Goal: Check status

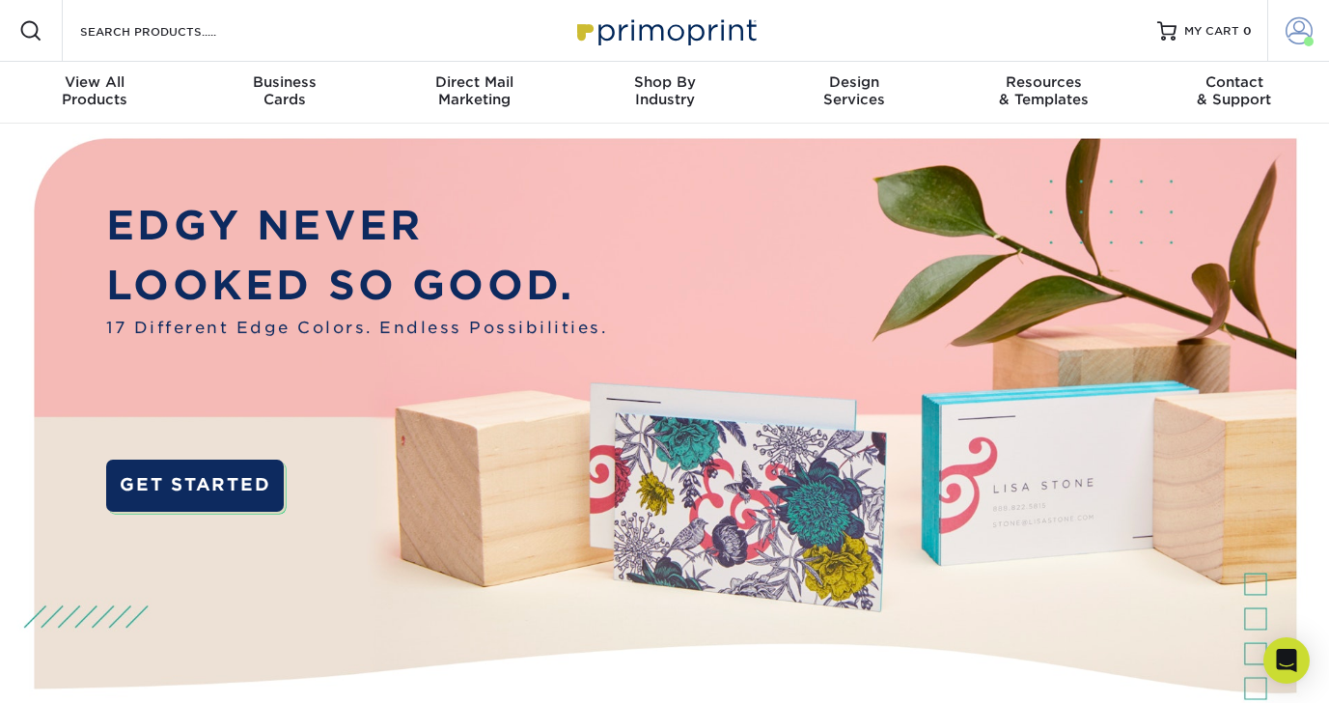
click at [1308, 29] on span at bounding box center [1299, 30] width 27 height 27
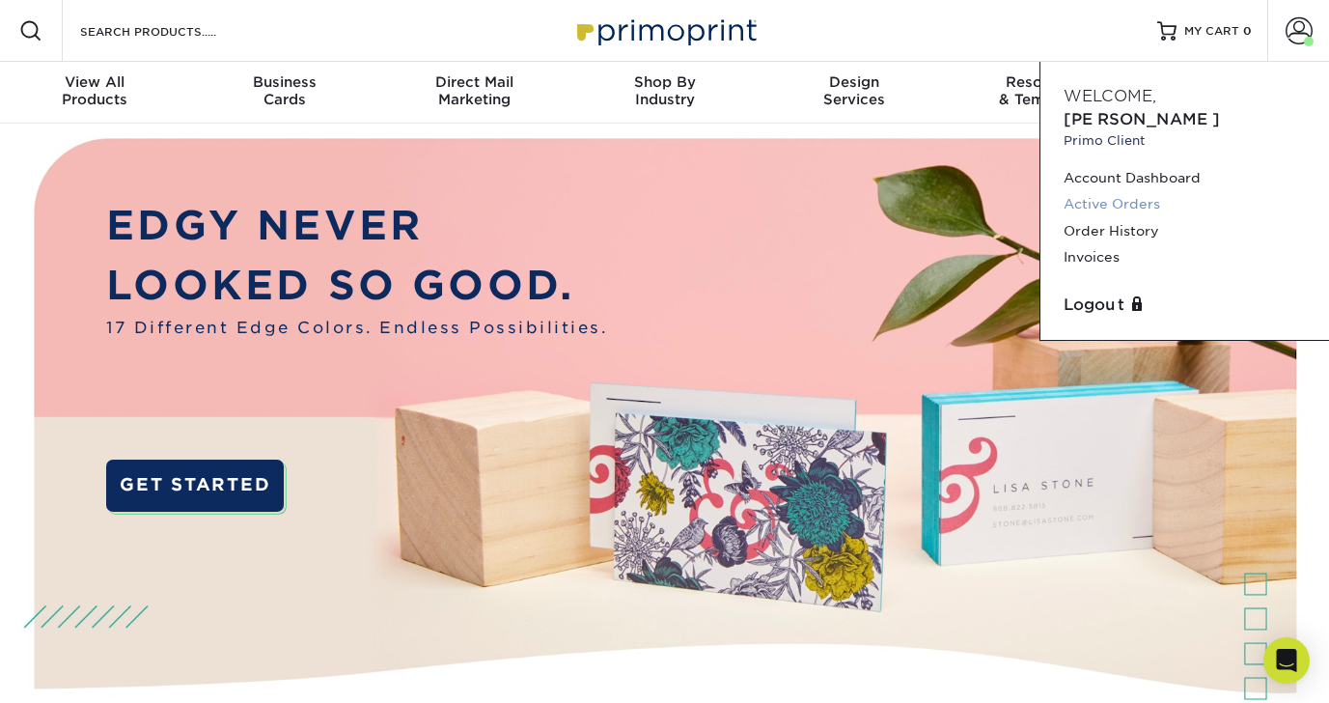
drag, startPoint x: 1127, startPoint y: 167, endPoint x: 1130, endPoint y: 180, distance: 13.1
click at [1121, 181] on div "Account Dashboard Active Orders Order History Invoices" at bounding box center [1185, 217] width 242 height 105
click at [1130, 191] on link "Active Orders" at bounding box center [1185, 204] width 242 height 26
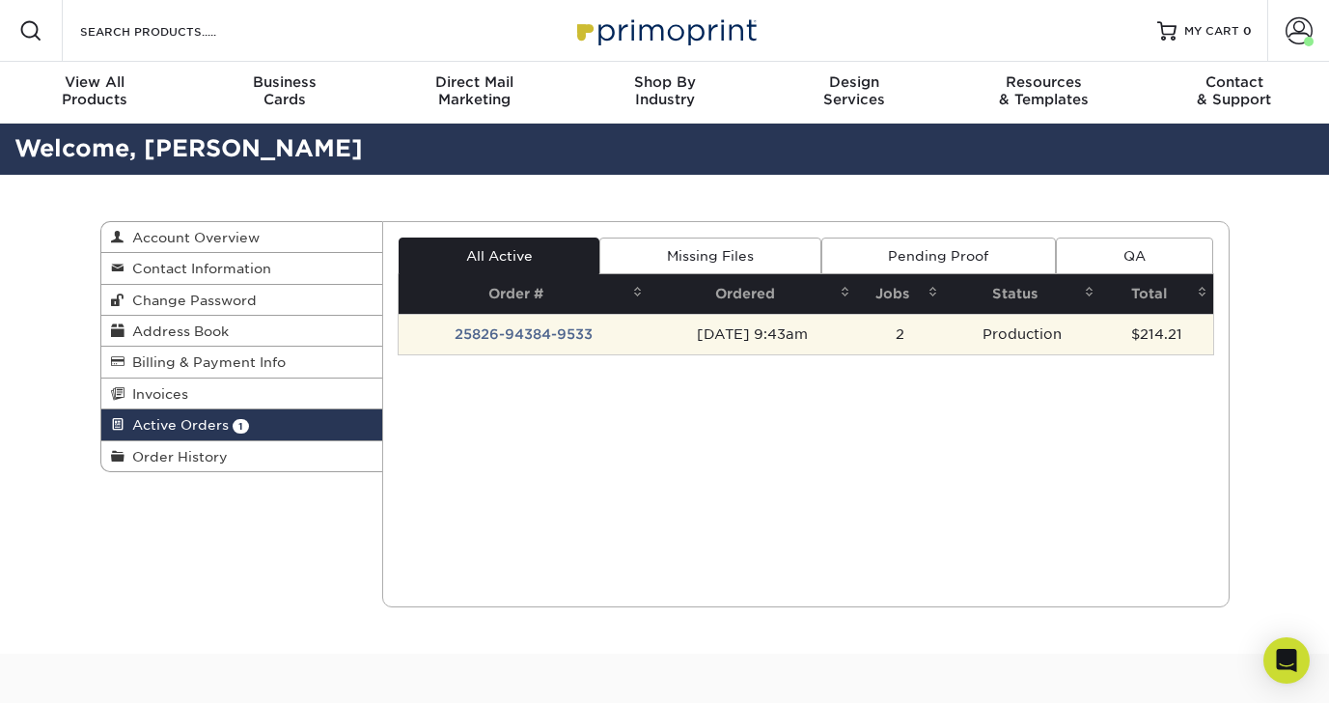
click at [507, 335] on td "25826-94384-9533" at bounding box center [524, 334] width 250 height 41
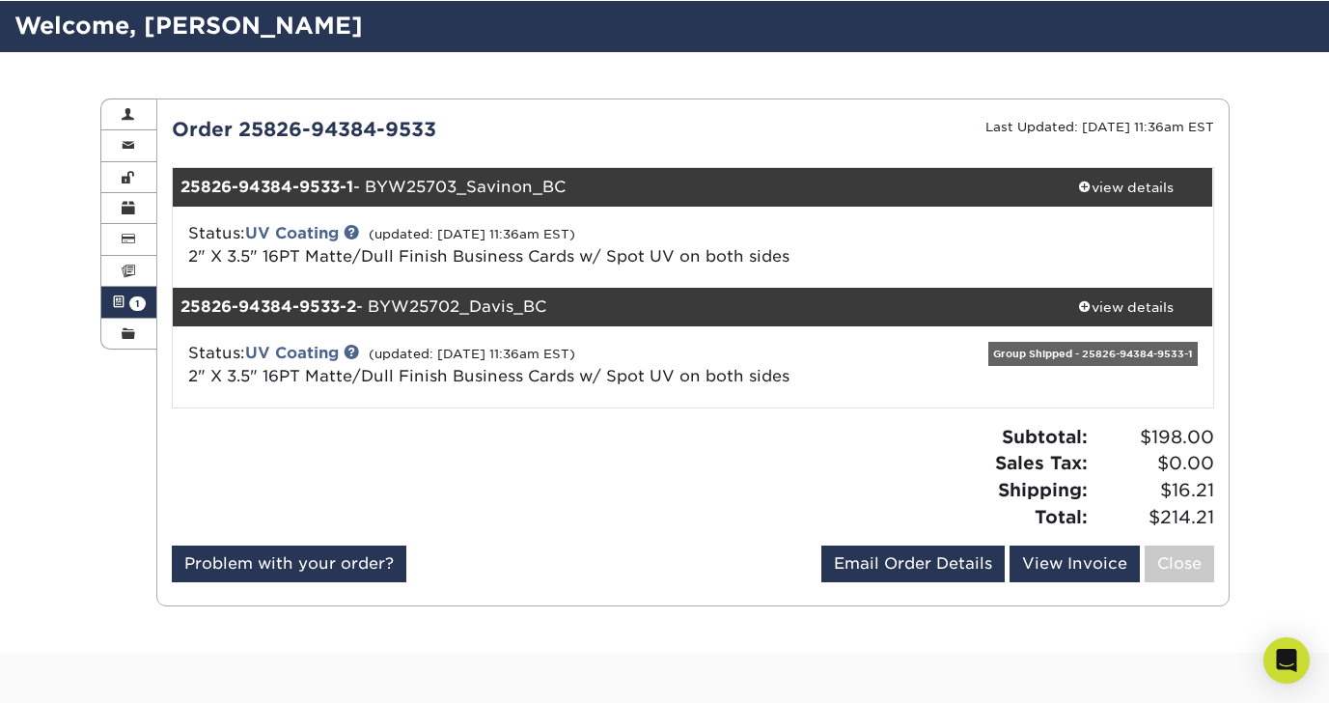
scroll to position [132, 0]
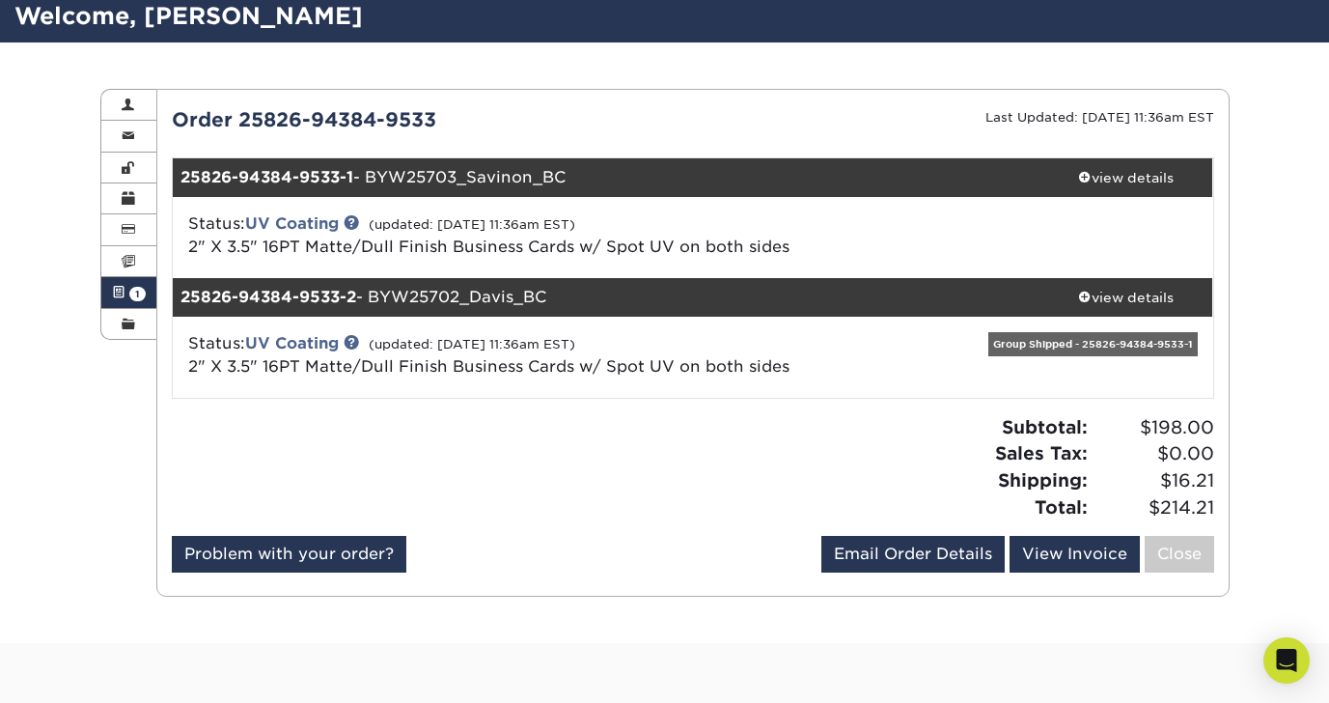
click at [1141, 344] on div "Group Shipped - 25826-94384-9533-1" at bounding box center [1093, 344] width 209 height 24
click at [1100, 299] on div "view details" at bounding box center [1127, 297] width 174 height 19
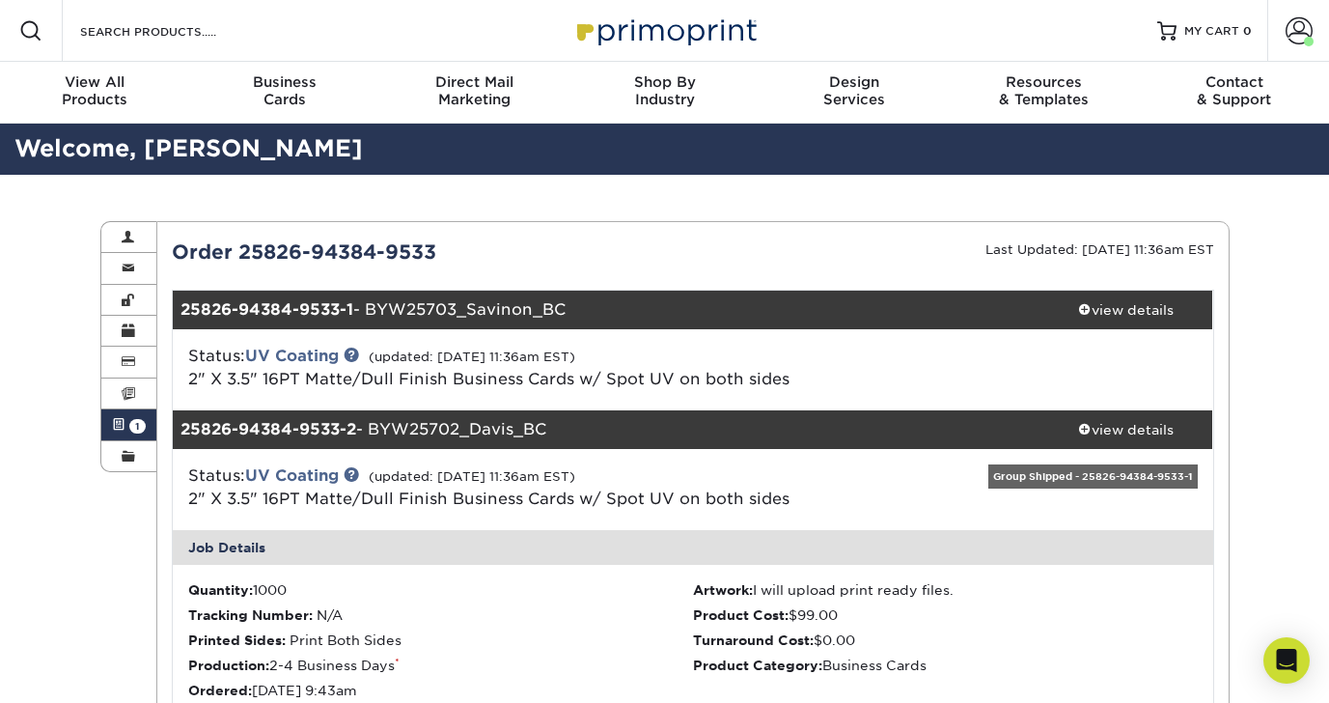
scroll to position [0, 0]
click at [1127, 421] on div "view details" at bounding box center [1127, 429] width 174 height 19
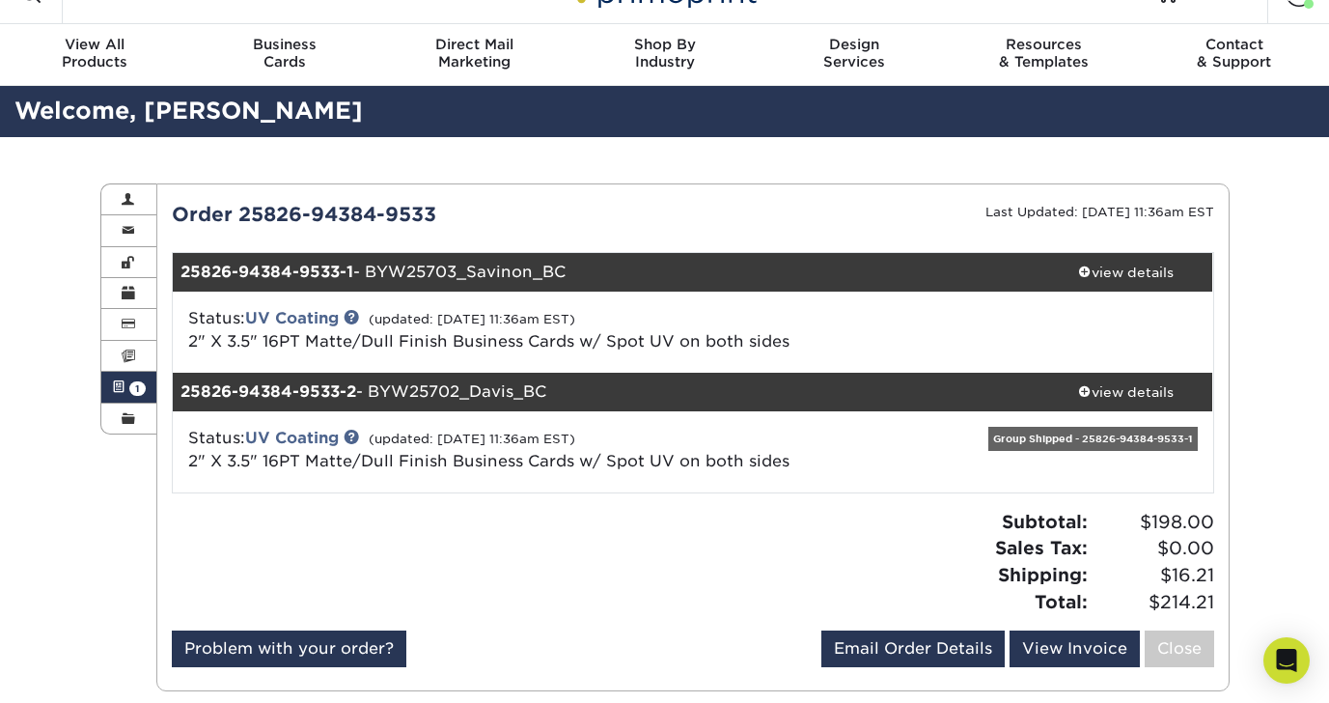
scroll to position [60, 0]
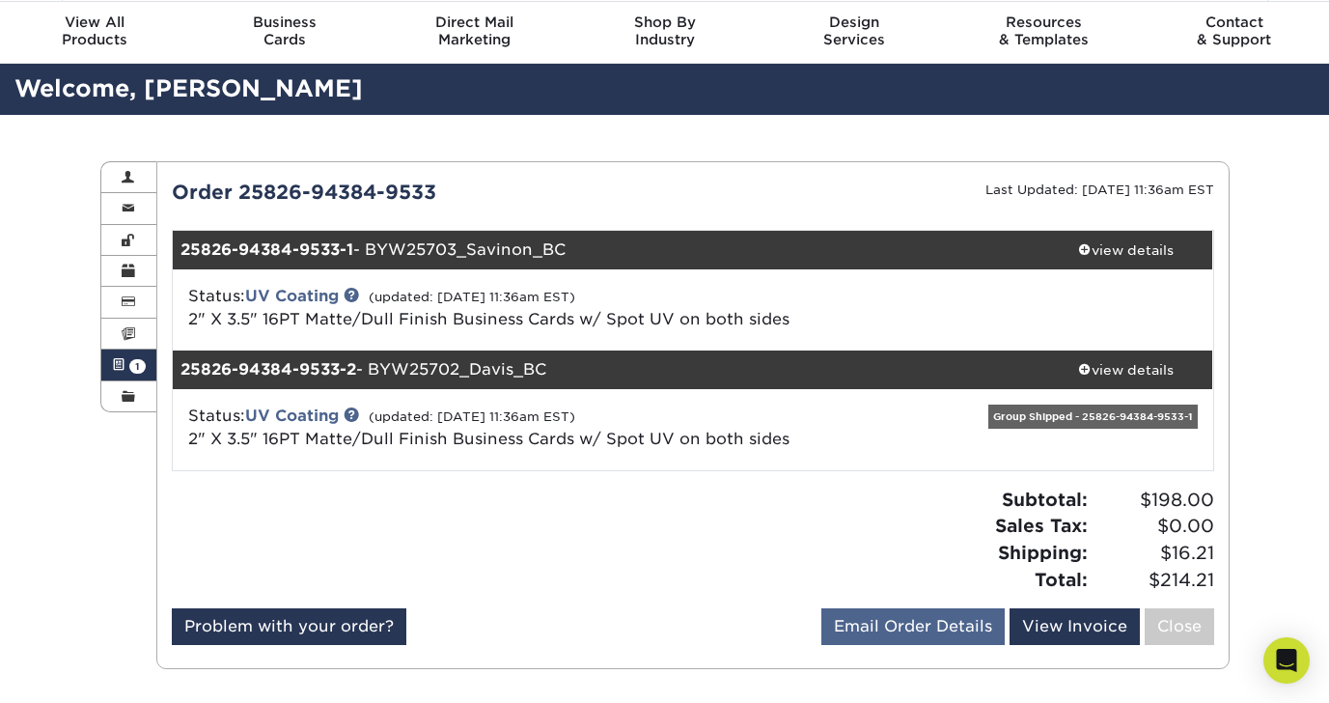
click at [927, 611] on link "Email Order Details" at bounding box center [913, 626] width 183 height 37
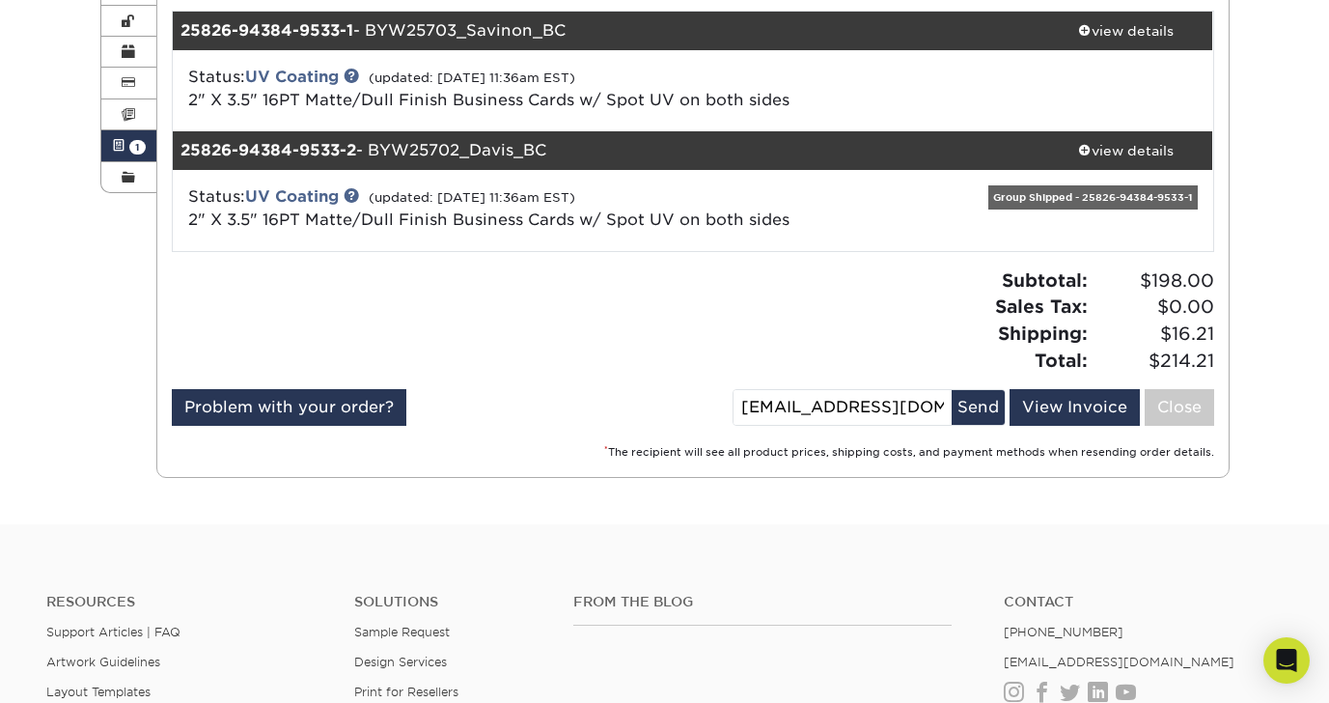
scroll to position [280, 0]
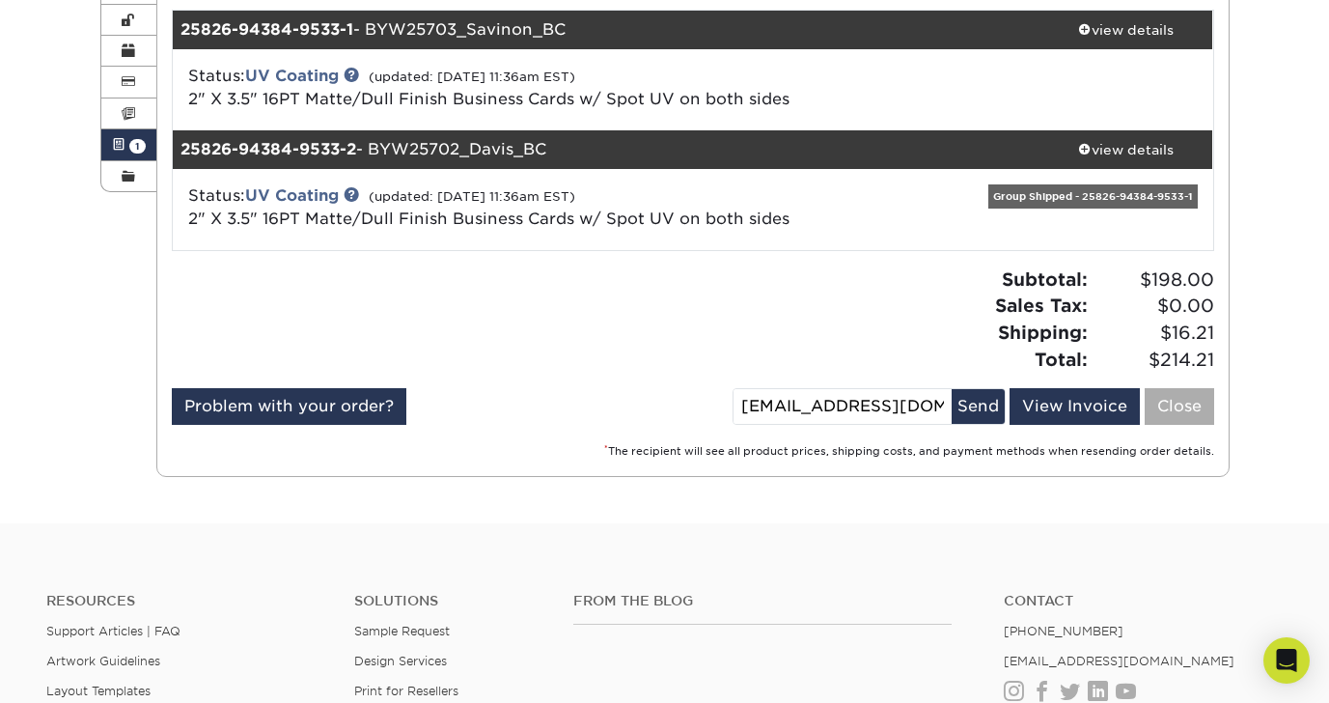
click at [1157, 403] on link "Close" at bounding box center [1180, 406] width 70 height 37
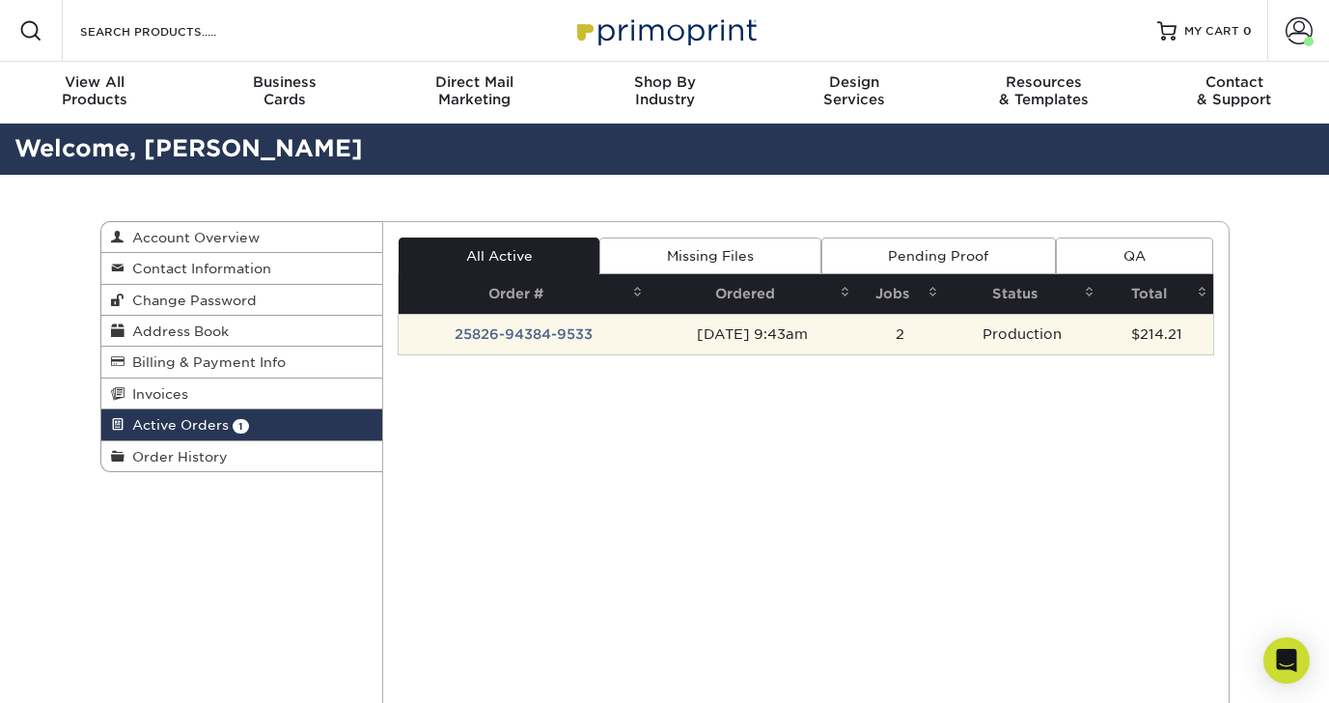
click at [1051, 329] on td "Production" at bounding box center [1022, 334] width 156 height 41
